Goal: Transaction & Acquisition: Subscribe to service/newsletter

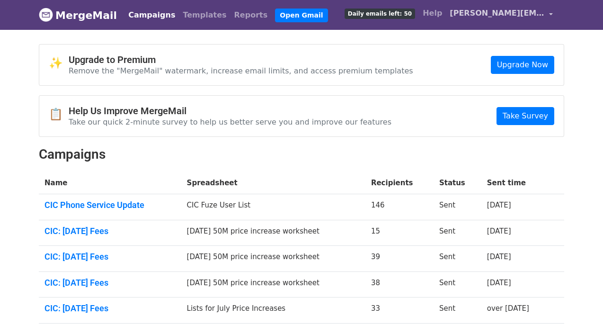
click at [550, 18] on link "[PERSON_NAME][EMAIL_ADDRESS][PERSON_NAME][DOMAIN_NAME]" at bounding box center [501, 15] width 111 height 22
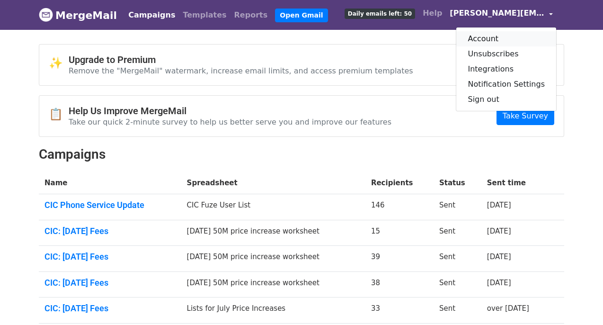
click at [493, 40] on link "Account" at bounding box center [507, 38] width 100 height 15
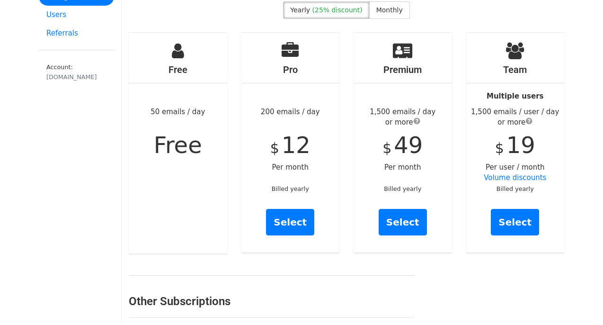
scroll to position [84, 0]
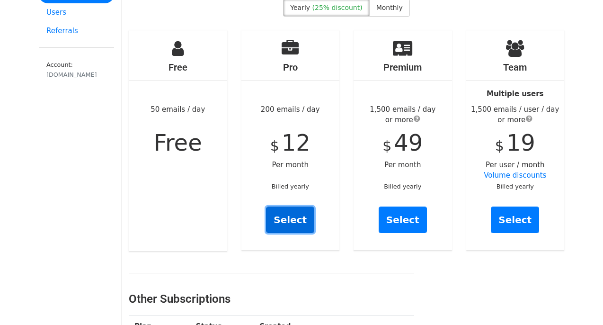
click at [282, 211] on link "Select" at bounding box center [290, 219] width 48 height 27
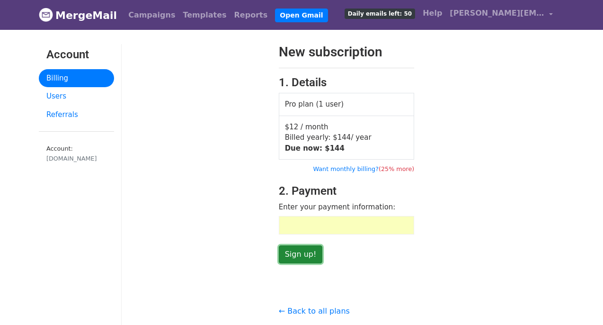
click at [298, 254] on input "Sign up!" at bounding box center [301, 254] width 44 height 18
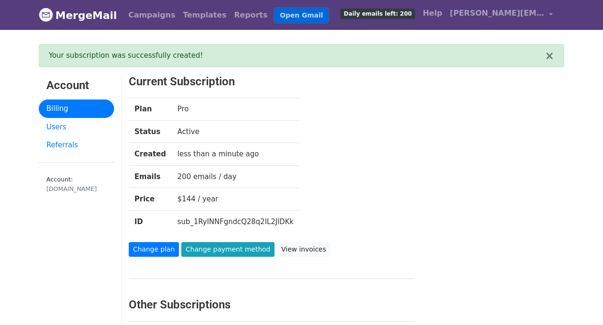
click at [283, 14] on link "Open Gmail" at bounding box center [301, 16] width 53 height 14
